Goal: Task Accomplishment & Management: Manage account settings

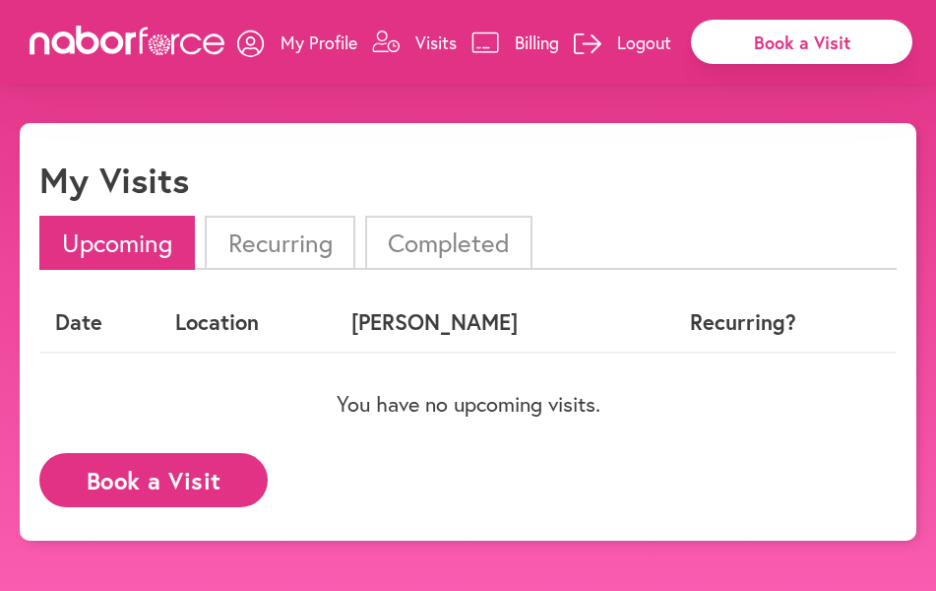
click at [491, 43] on icon at bounding box center [486, 43] width 28 height 22
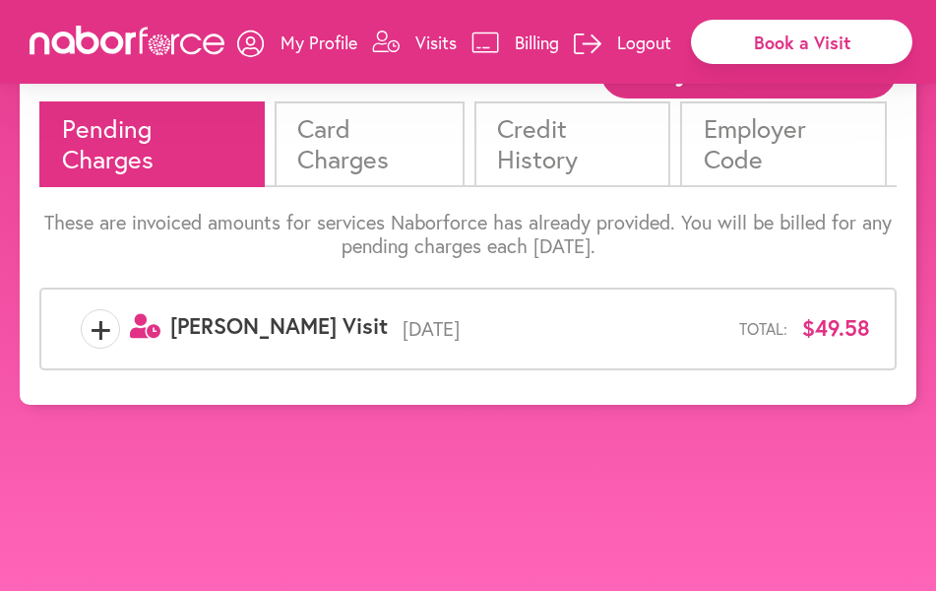
scroll to position [123, 0]
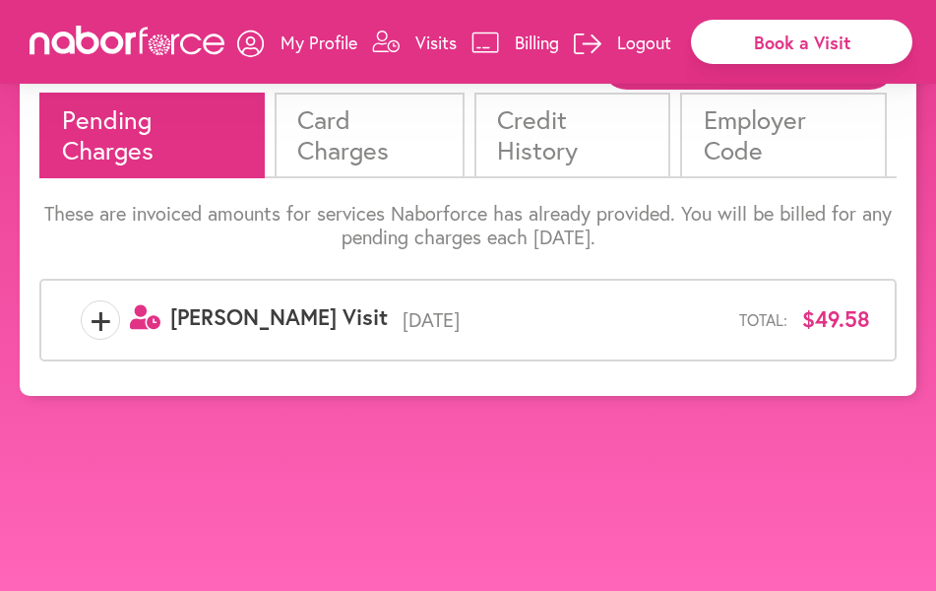
click at [123, 139] on li "Pending Charges" at bounding box center [151, 135] width 225 height 85
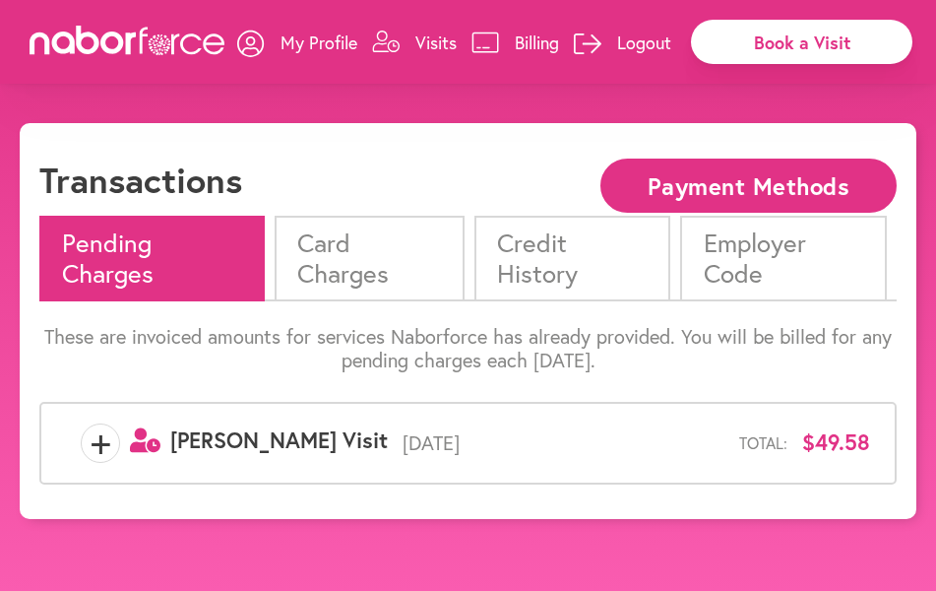
click at [414, 41] on link "Visits" at bounding box center [414, 42] width 85 height 59
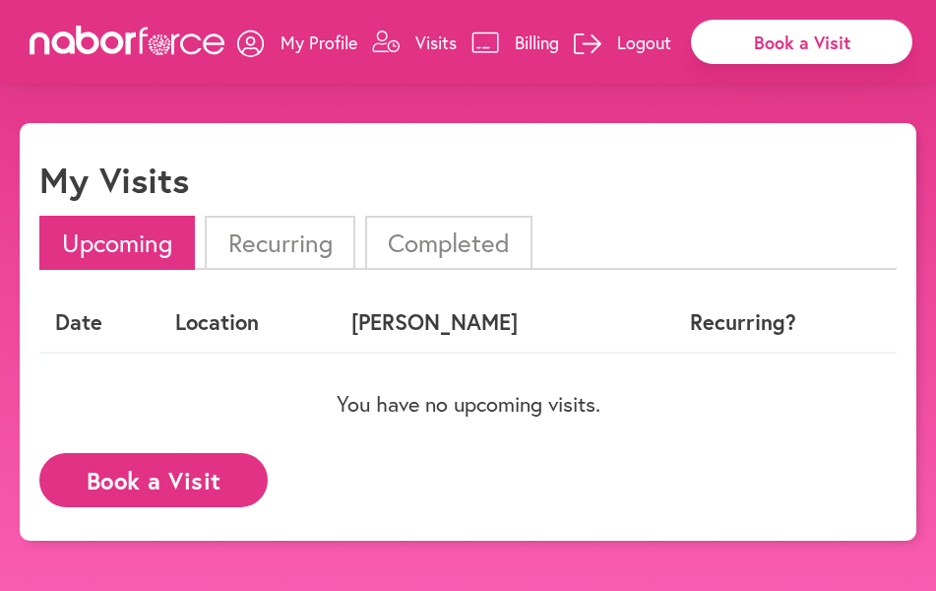
click at [312, 46] on p "My Profile" at bounding box center [319, 43] width 77 height 24
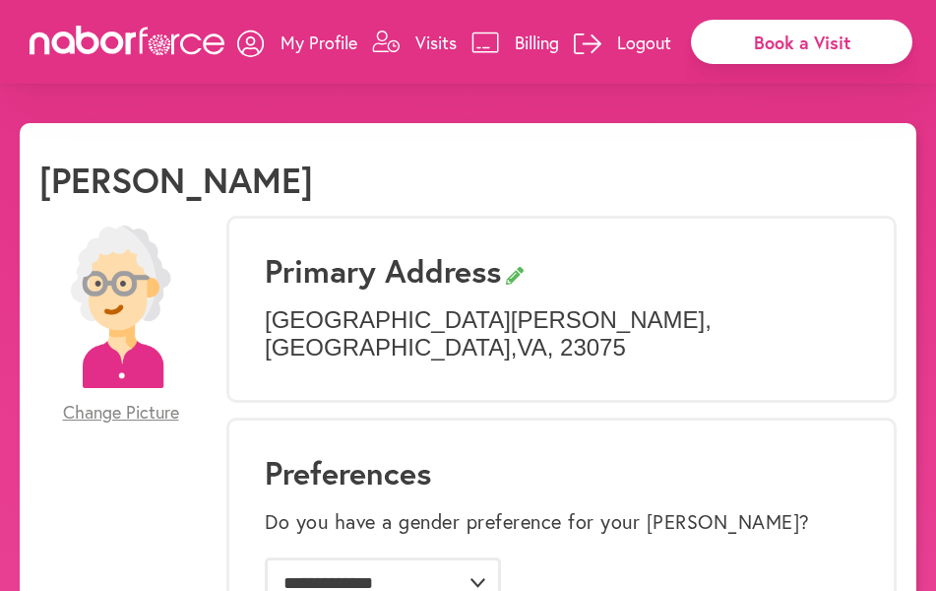
click at [515, 41] on p "Billing" at bounding box center [537, 43] width 44 height 24
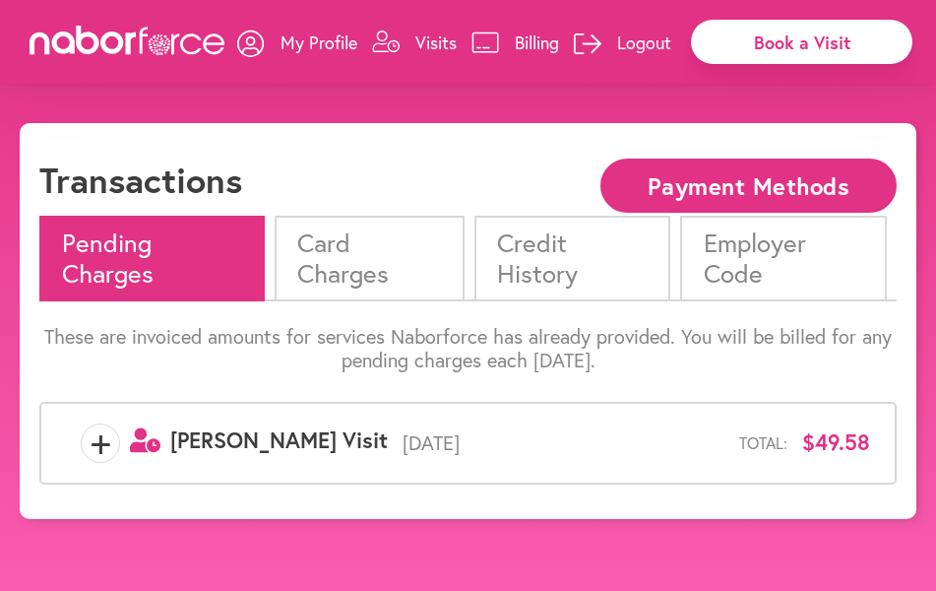
click at [632, 43] on p "Logout" at bounding box center [644, 43] width 54 height 24
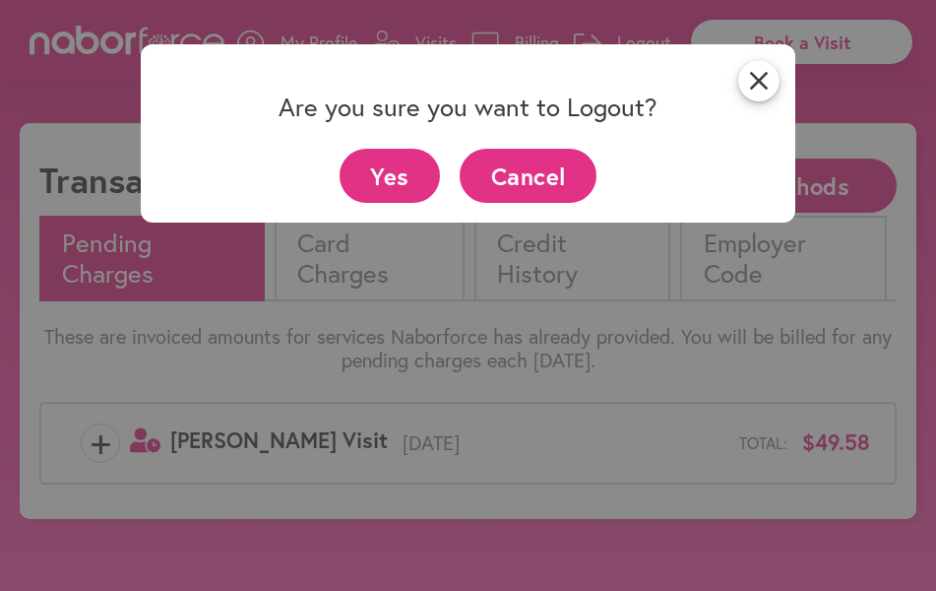
click at [402, 183] on button "Yes" at bounding box center [390, 176] width 101 height 54
